Goal: Navigation & Orientation: Find specific page/section

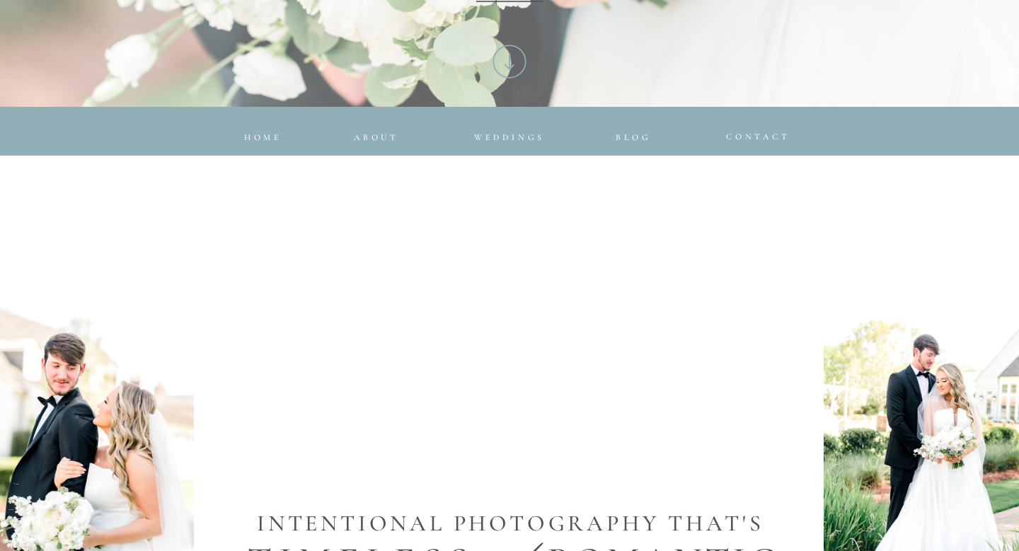
scroll to position [580, 0]
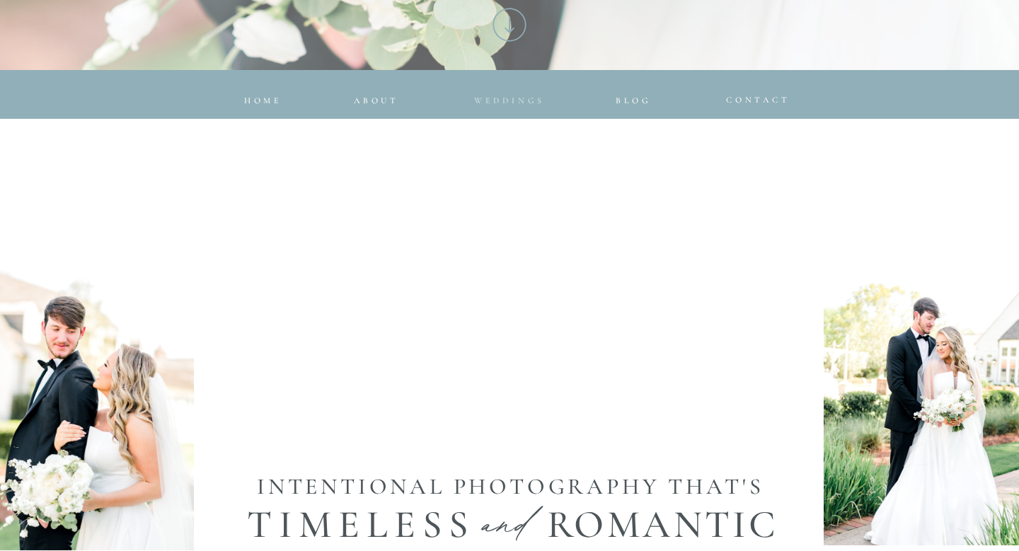
click at [520, 103] on span "Weddings" at bounding box center [509, 101] width 71 height 10
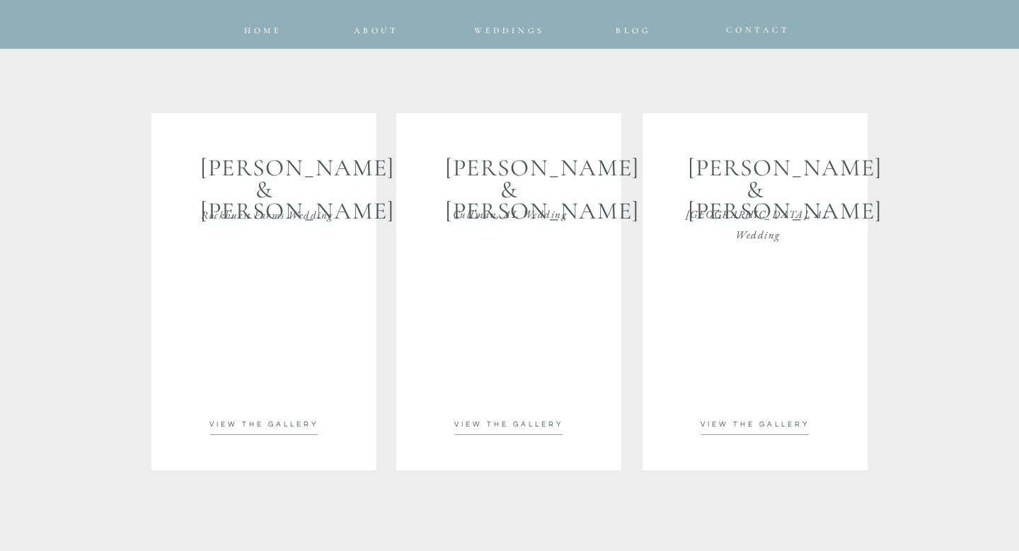
scroll to position [2490, 0]
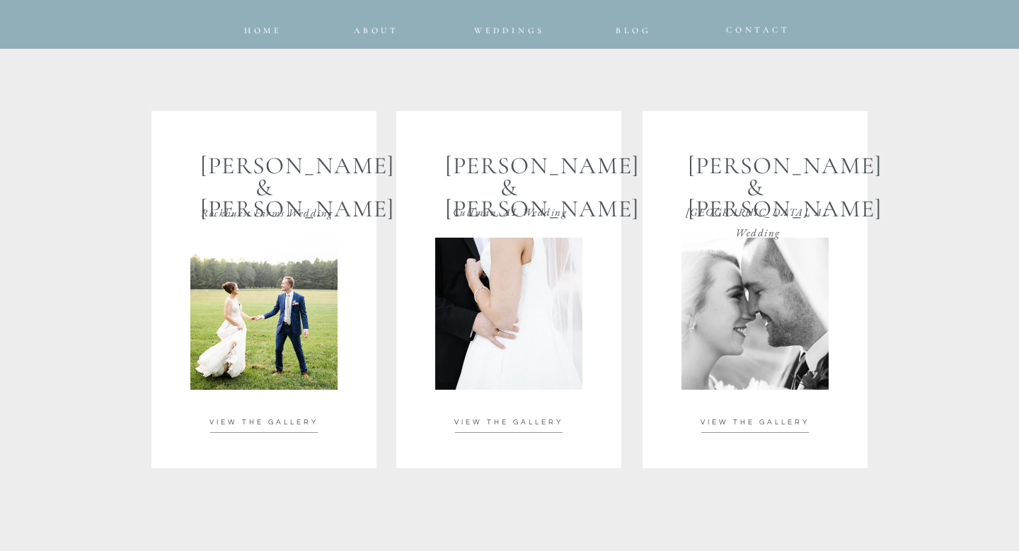
click at [756, 421] on span "VIEW THE GALLERY" at bounding box center [755, 422] width 109 height 7
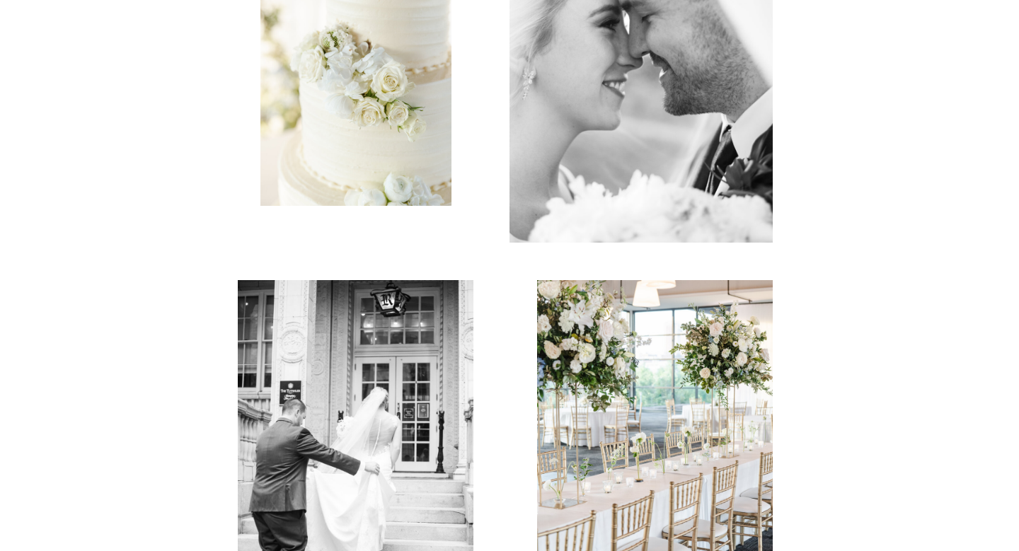
scroll to position [3172, 0]
